Goal: Use online tool/utility: Utilize a website feature to perform a specific function

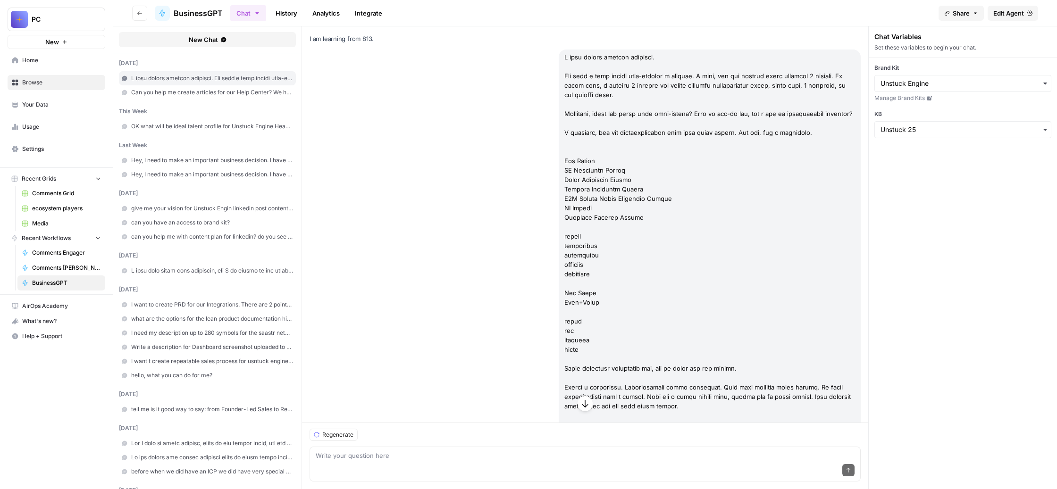
scroll to position [27310, 0]
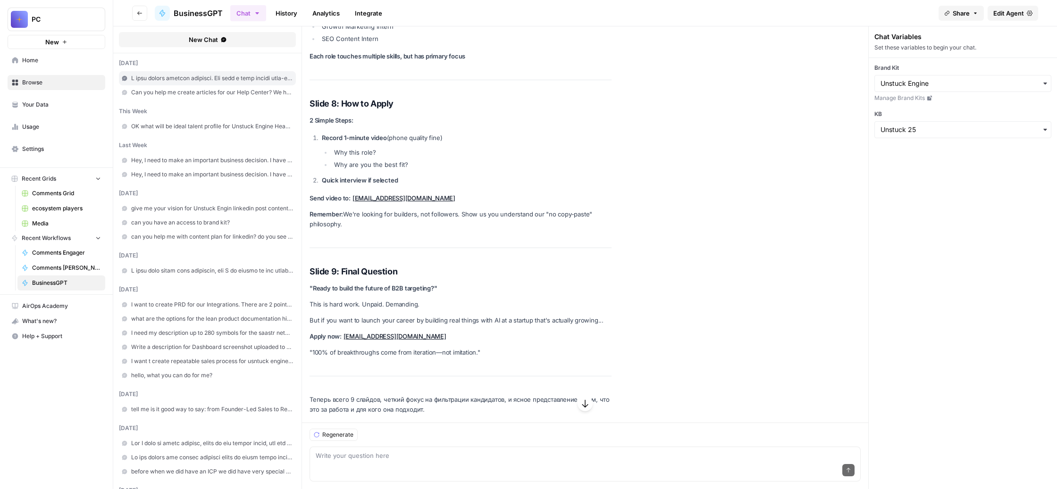
click at [218, 44] on span "New Chat" at bounding box center [203, 39] width 29 height 9
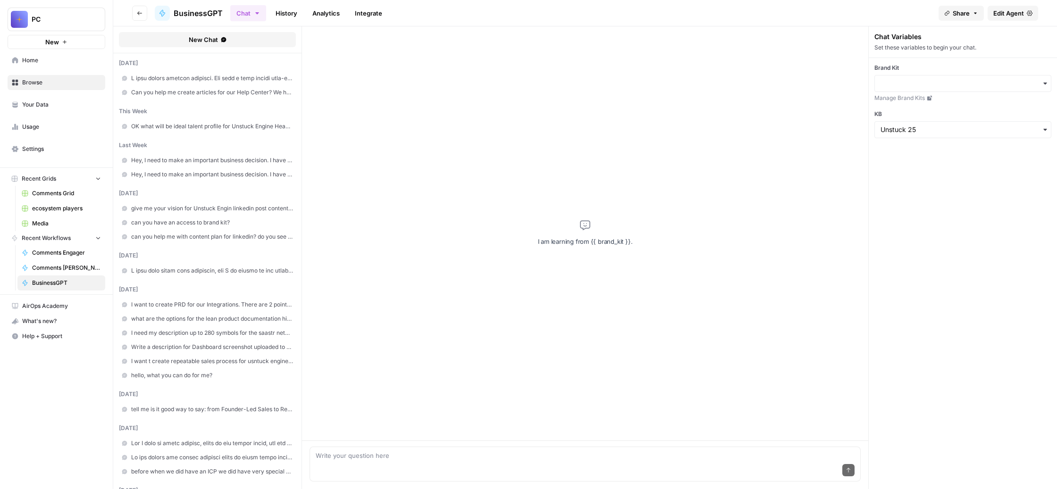
scroll to position [0, 0]
click at [937, 92] on div "button" at bounding box center [962, 83] width 177 height 17
click at [940, 158] on div "Unstuck Engine" at bounding box center [968, 155] width 159 height 18
click at [952, 134] on input "KB" at bounding box center [962, 129] width 165 height 9
click at [962, 269] on div "Sales Pages Texts ID: 783" at bounding box center [939, 259] width 58 height 20
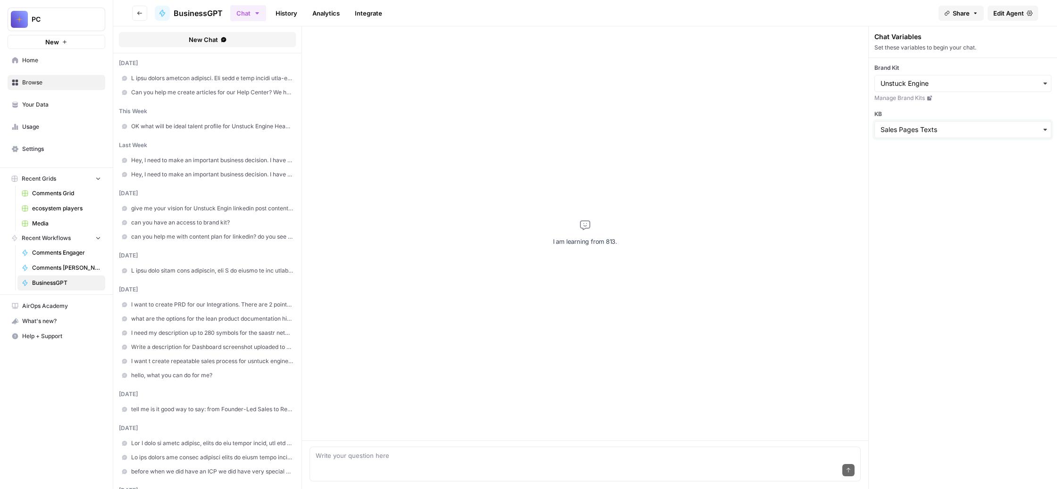
click at [967, 134] on input "KB" at bounding box center [962, 129] width 165 height 9
click at [947, 298] on span "Unstuck 25" at bounding box center [928, 293] width 37 height 9
click at [452, 451] on textarea at bounding box center [585, 455] width 539 height 9
paste textarea "When our outreach has a very high reply rate, this means that we found the mess…"
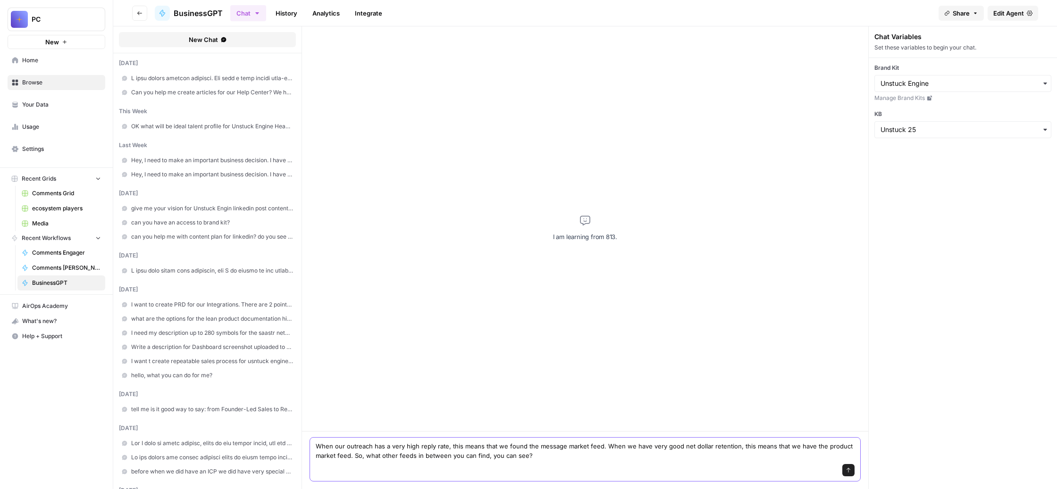
drag, startPoint x: 826, startPoint y: 432, endPoint x: 812, endPoint y: 432, distance: 13.7
click at [812, 442] on textarea "When our outreach has a very high reply rate, this means that we found the mess…" at bounding box center [585, 451] width 539 height 19
drag, startPoint x: 790, startPoint y: 416, endPoint x: 775, endPoint y: 418, distance: 15.2
click at [775, 442] on textarea "When our outreach has a very high reply rate, this means that we found the mess…" at bounding box center [585, 451] width 539 height 19
drag, startPoint x: 713, startPoint y: 431, endPoint x: 699, endPoint y: 432, distance: 14.2
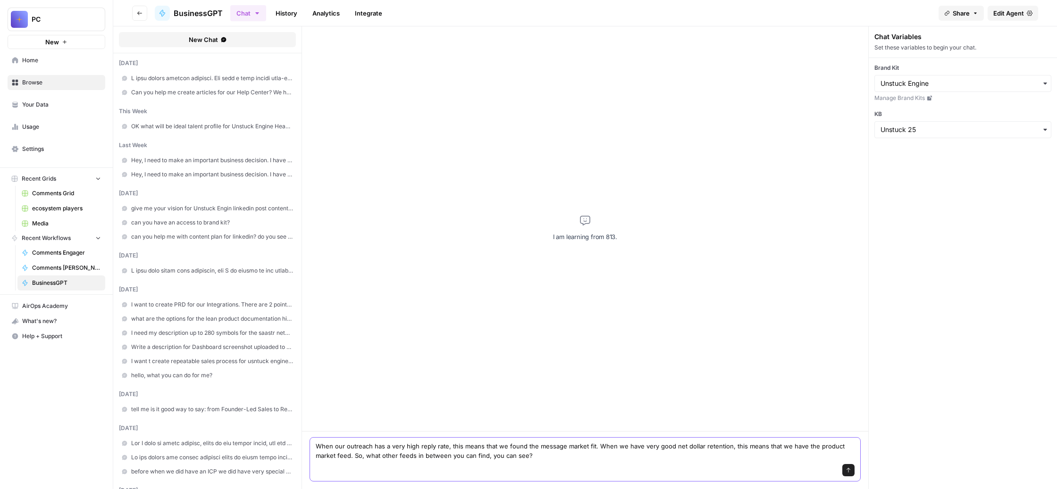
click at [699, 442] on textarea "When our outreach has a very high reply rate, this means that we found the mess…" at bounding box center [585, 451] width 539 height 19
drag, startPoint x: 798, startPoint y: 431, endPoint x: 777, endPoint y: 433, distance: 21.3
click at [777, 442] on textarea "When our outreach has a very high reply rate, this means that we found the mess…" at bounding box center [585, 451] width 539 height 19
type textarea "When our outreach has a very high reply rate, this means that we found the mess…"
click at [851, 468] on icon "submit" at bounding box center [848, 471] width 6 height 6
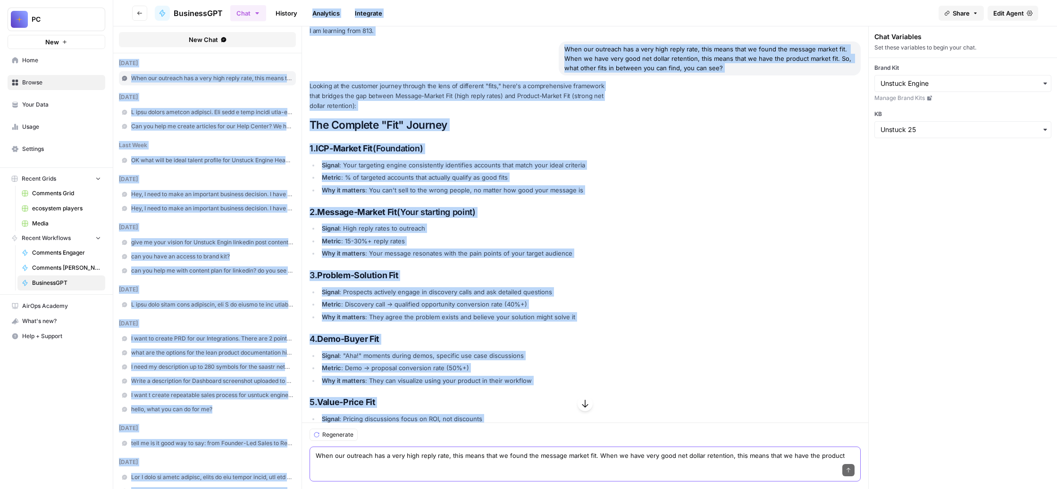
scroll to position [0, 0]
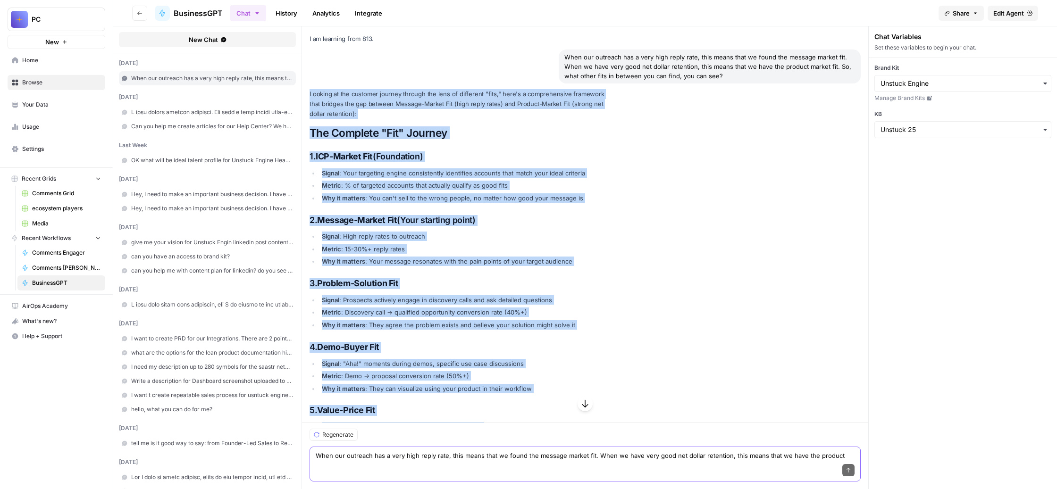
drag, startPoint x: 523, startPoint y: 375, endPoint x: 352, endPoint y: 146, distance: 285.9
click at [352, 146] on div "I am learning from 813. When our outreach has a very high reply rate, this mean…" at bounding box center [585, 469] width 566 height 886
copy div "Looking at the customer journey through the lens of different "fits," here's a …"
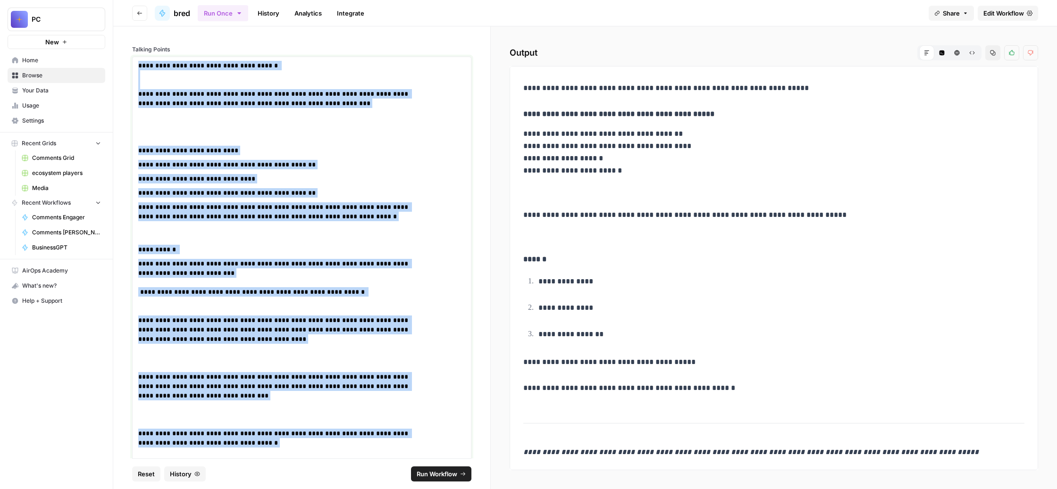
drag, startPoint x: 477, startPoint y: 312, endPoint x: 259, endPoint y: -33, distance: 408.6
click at [259, 0] on html "**********" at bounding box center [528, 244] width 1057 height 489
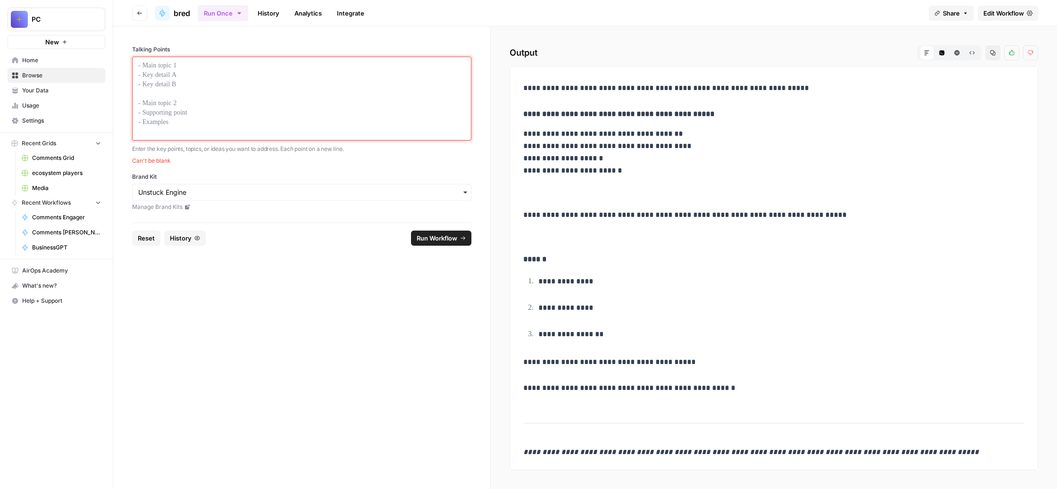
scroll to position [767, 0]
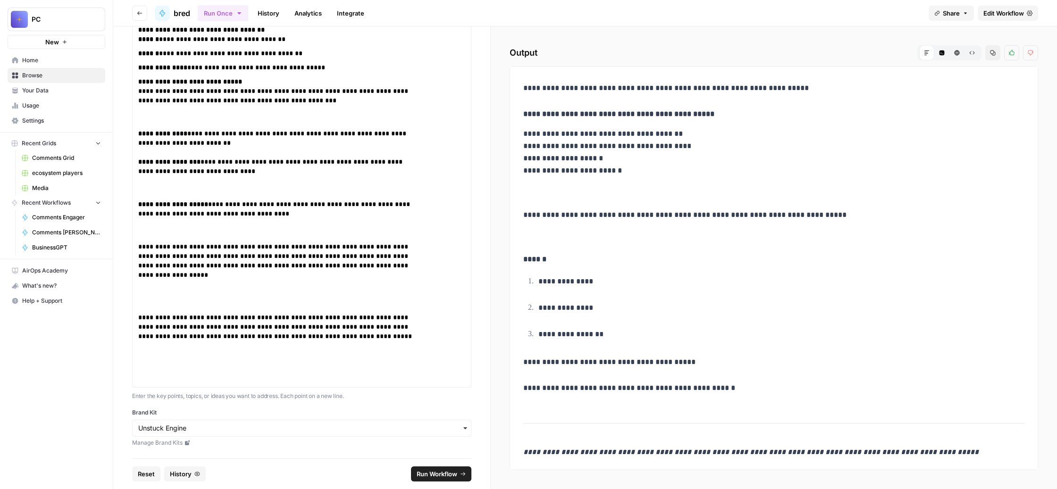
click at [438, 469] on span "Run Workflow" at bounding box center [437, 473] width 41 height 9
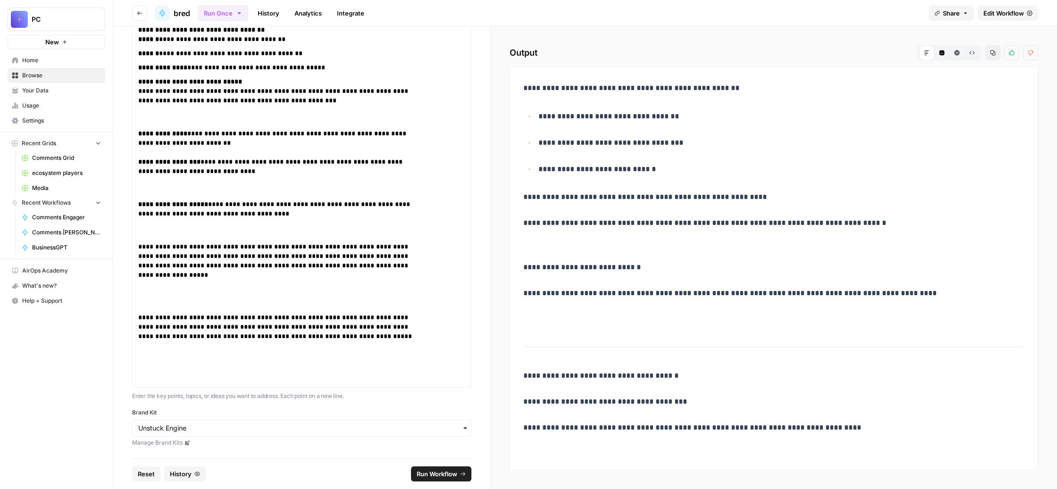
scroll to position [1578, 0]
click at [985, 60] on button "Copy" at bounding box center [992, 52] width 15 height 15
